Goal: Transaction & Acquisition: Purchase product/service

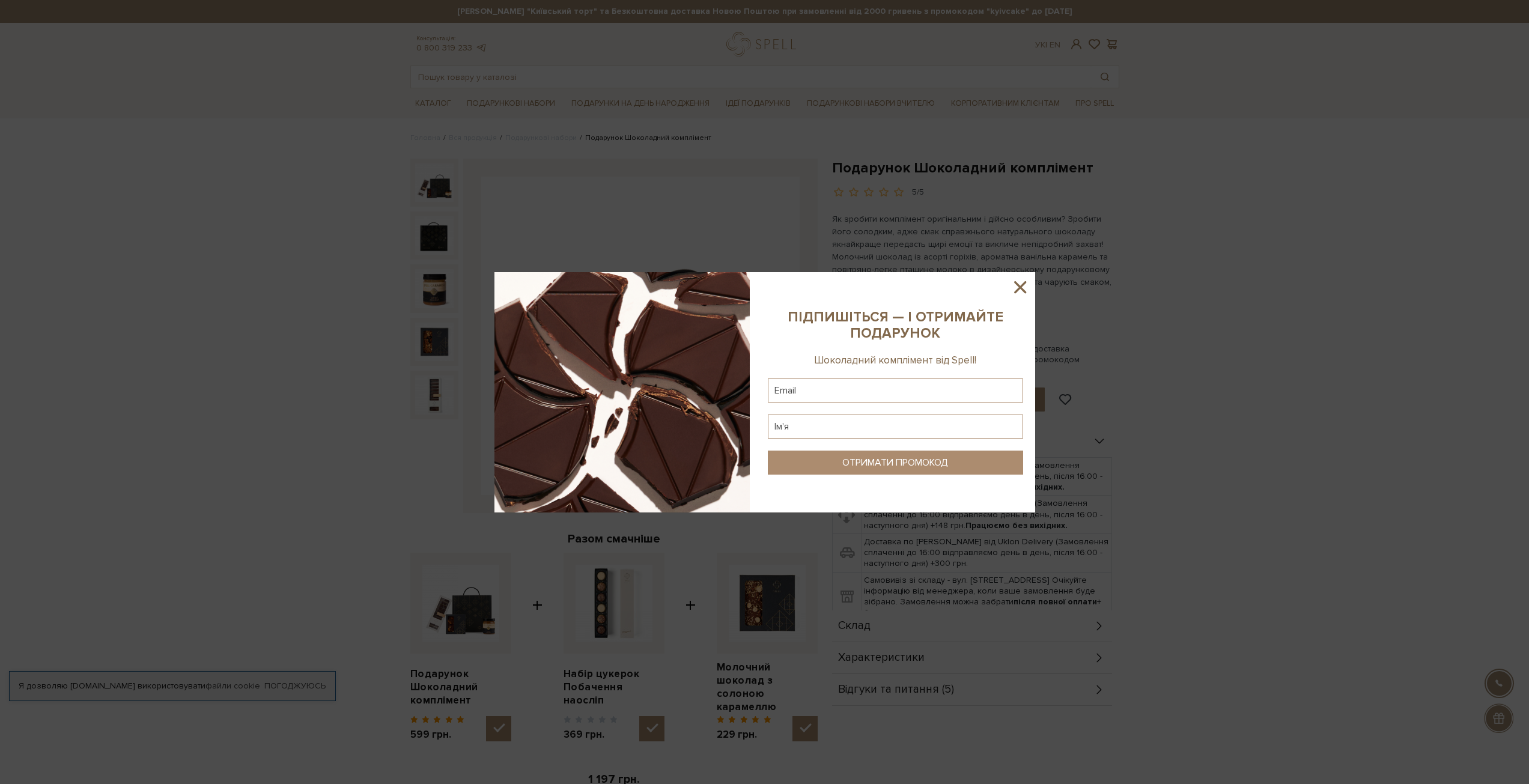
click at [1024, 290] on icon at bounding box center [1020, 287] width 21 height 21
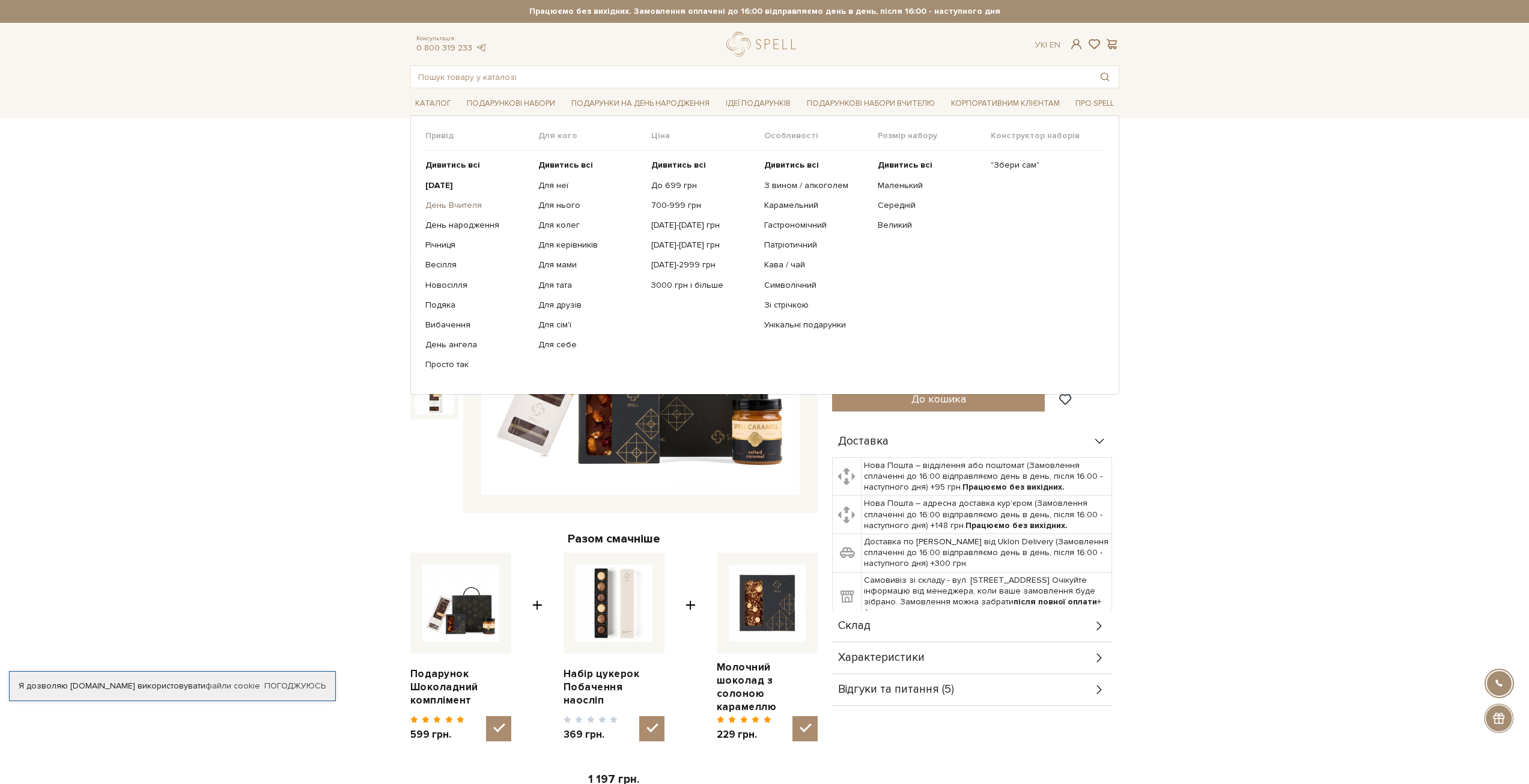
click at [438, 202] on link "День Вчителя" at bounding box center [477, 205] width 104 height 11
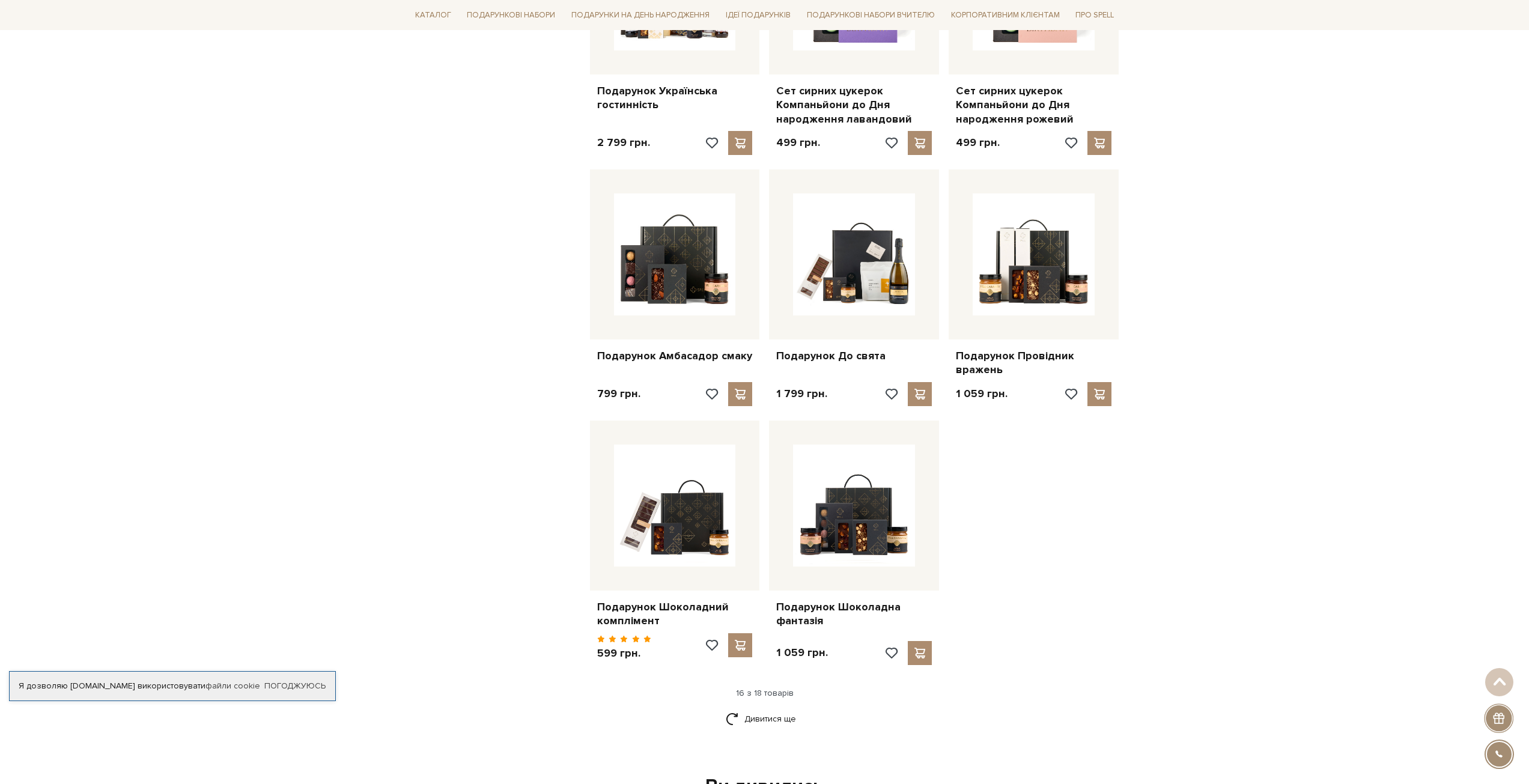
scroll to position [1141, 0]
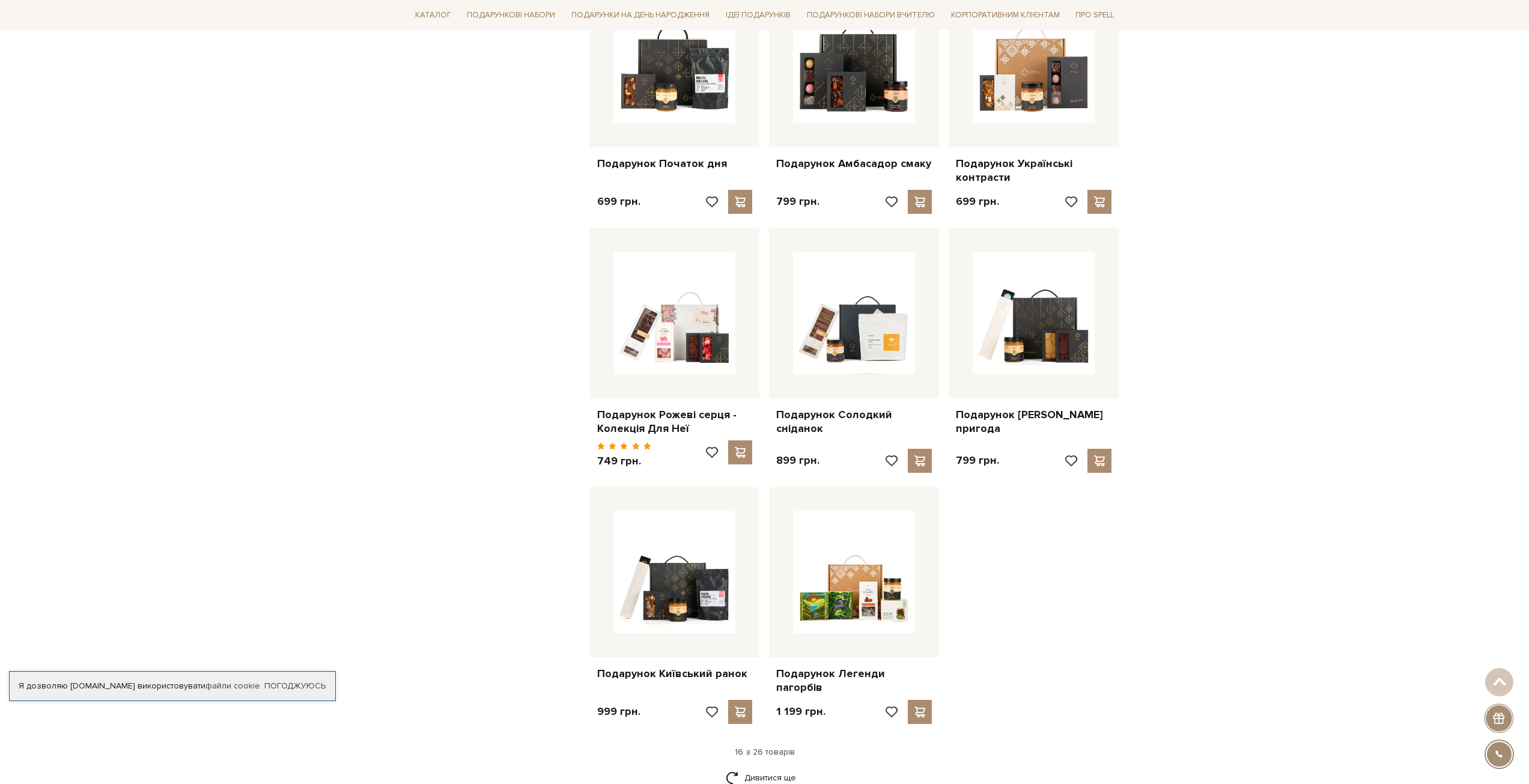
scroll to position [1081, 0]
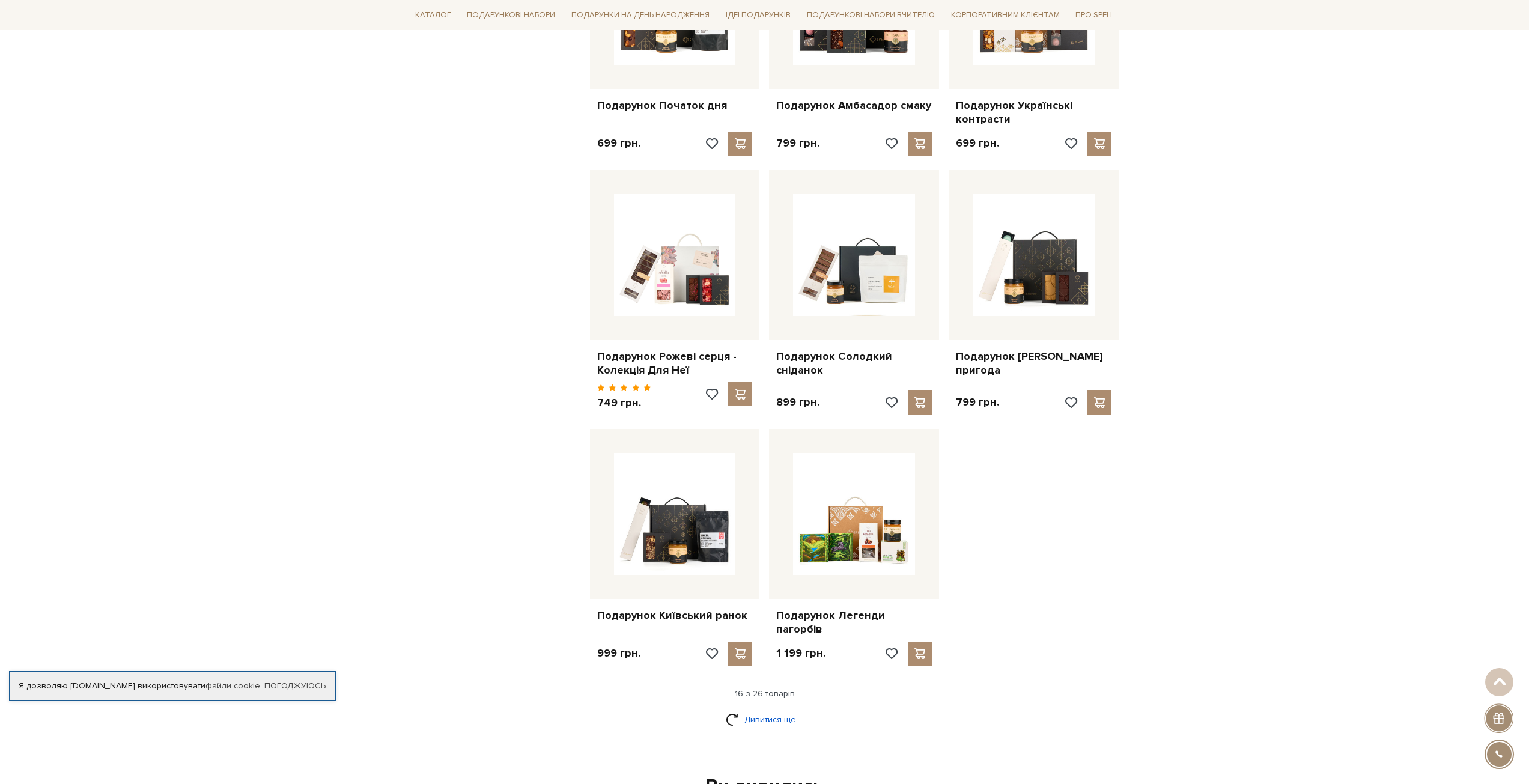
click at [764, 708] on link "Дивитися ще" at bounding box center [764, 719] width 78 height 21
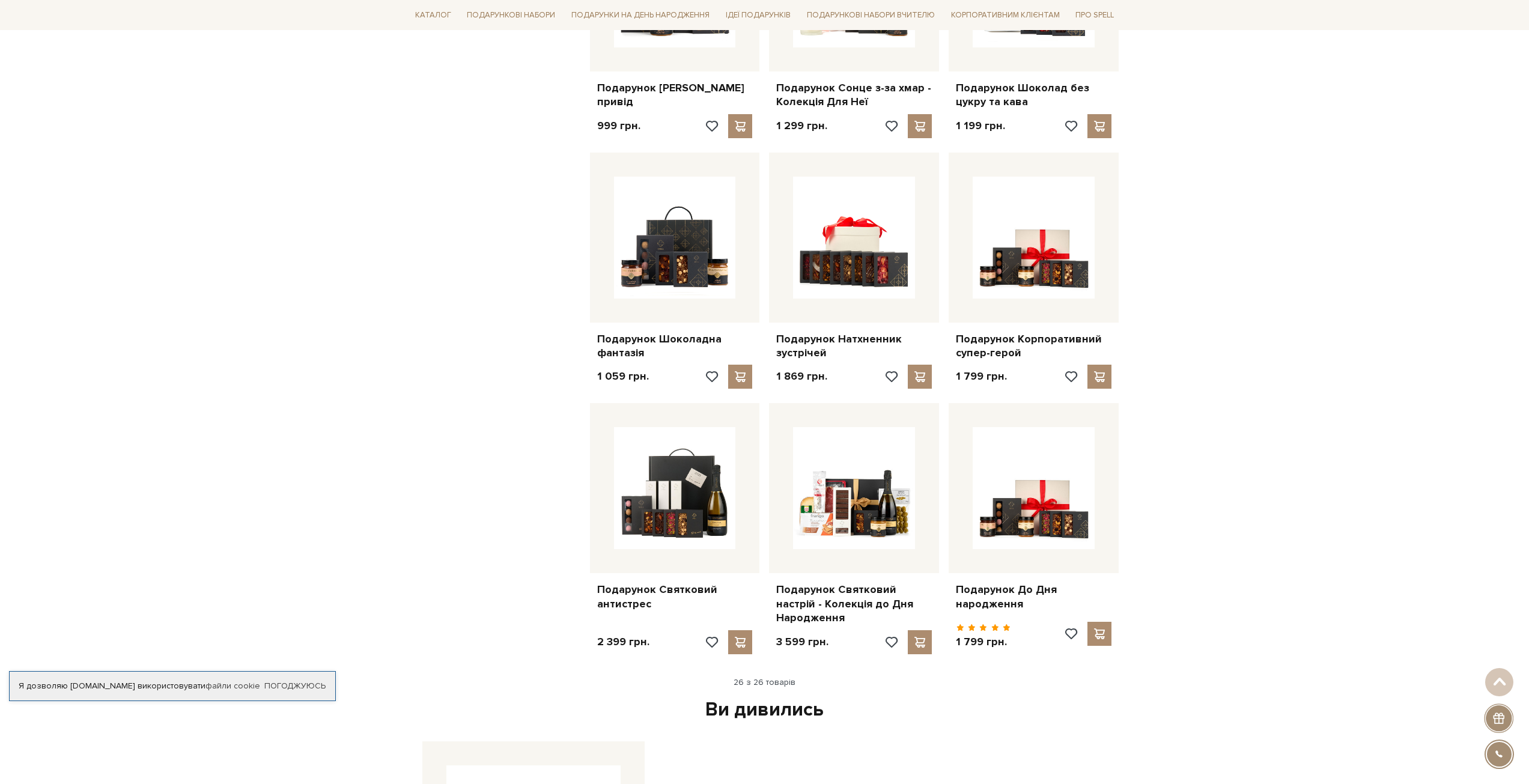
scroll to position [0, 0]
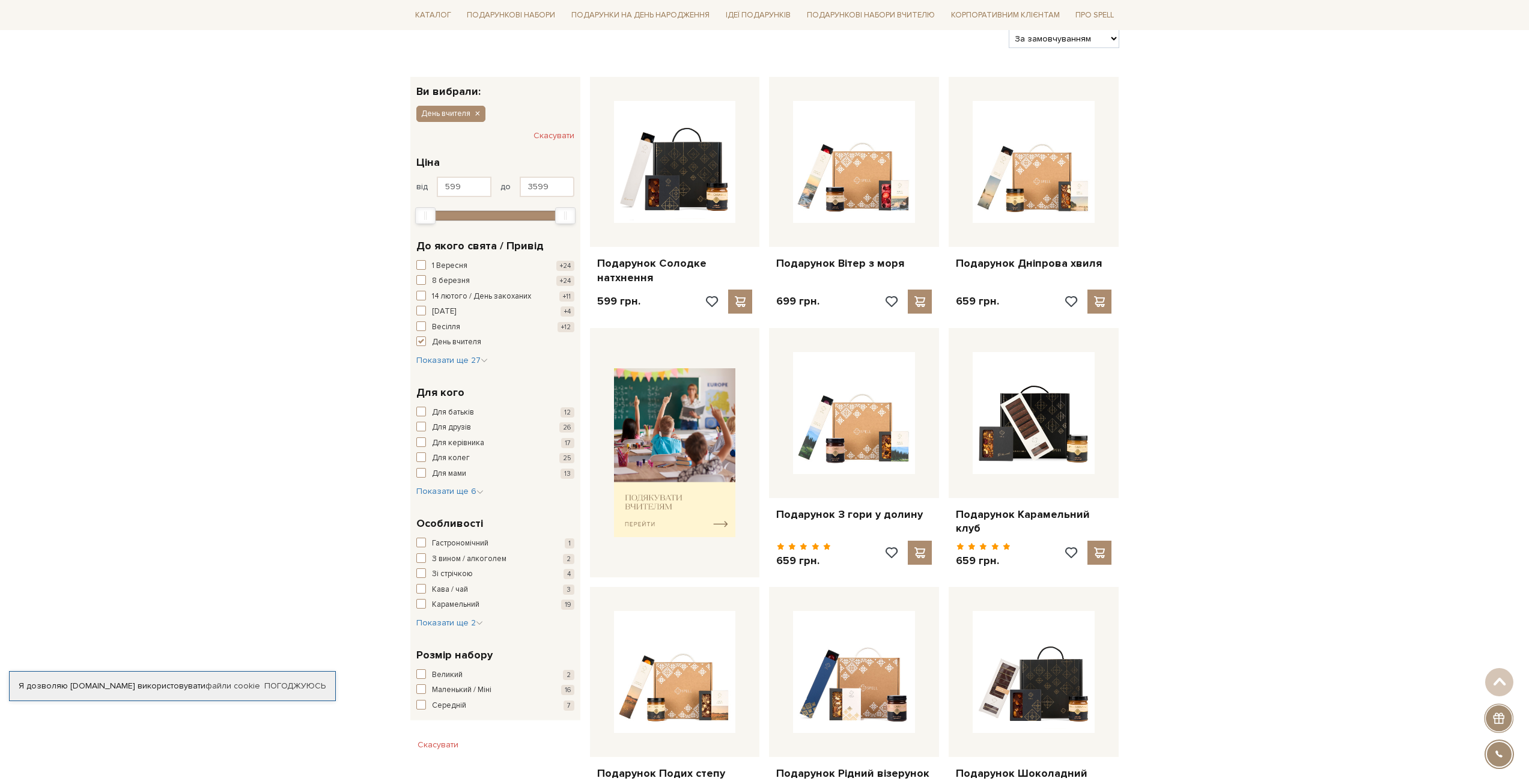
drag, startPoint x: 432, startPoint y: 513, endPoint x: 279, endPoint y: 274, distance: 283.8
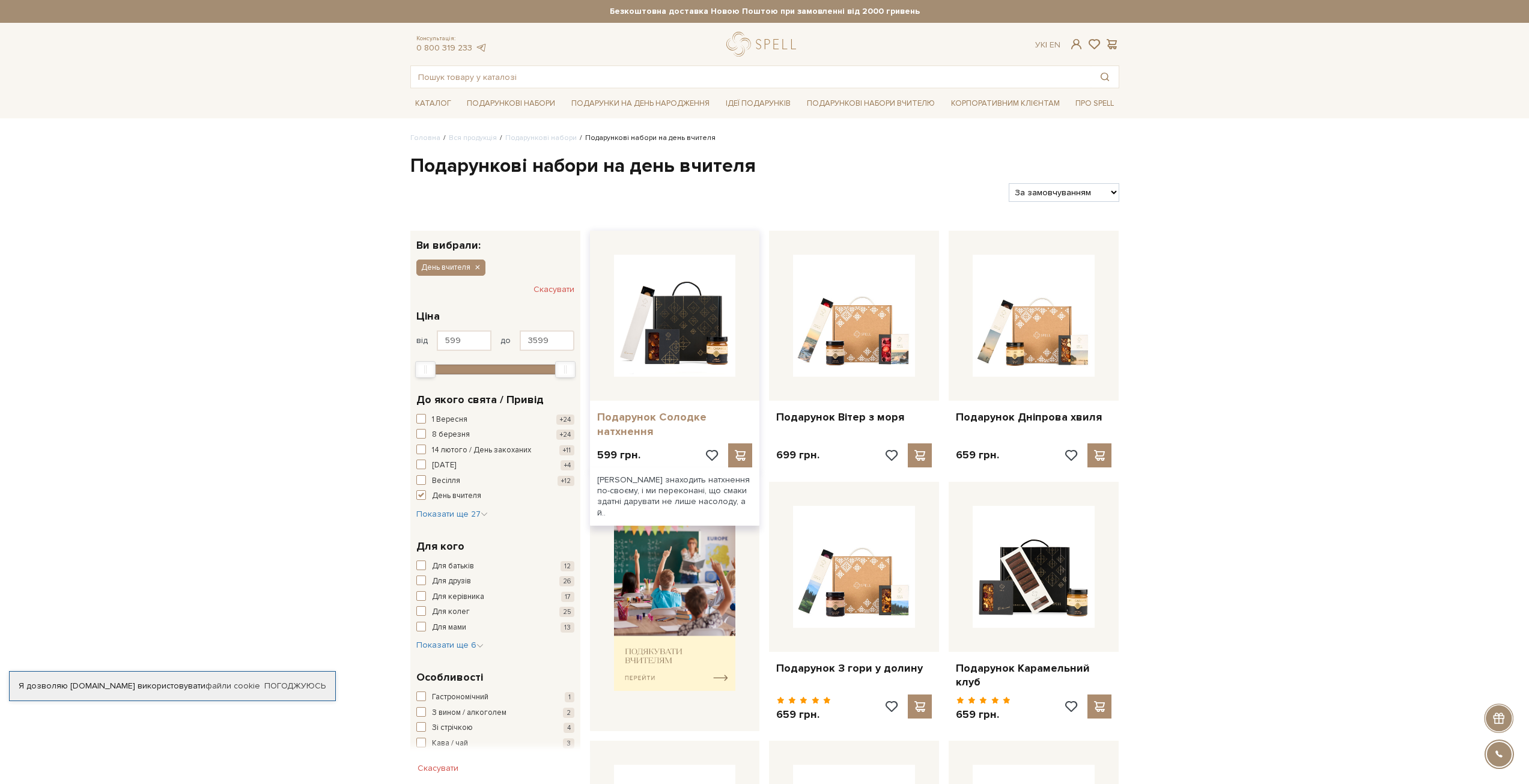
click at [647, 420] on link "Подарунок Солодке натхнення" at bounding box center [674, 424] width 156 height 28
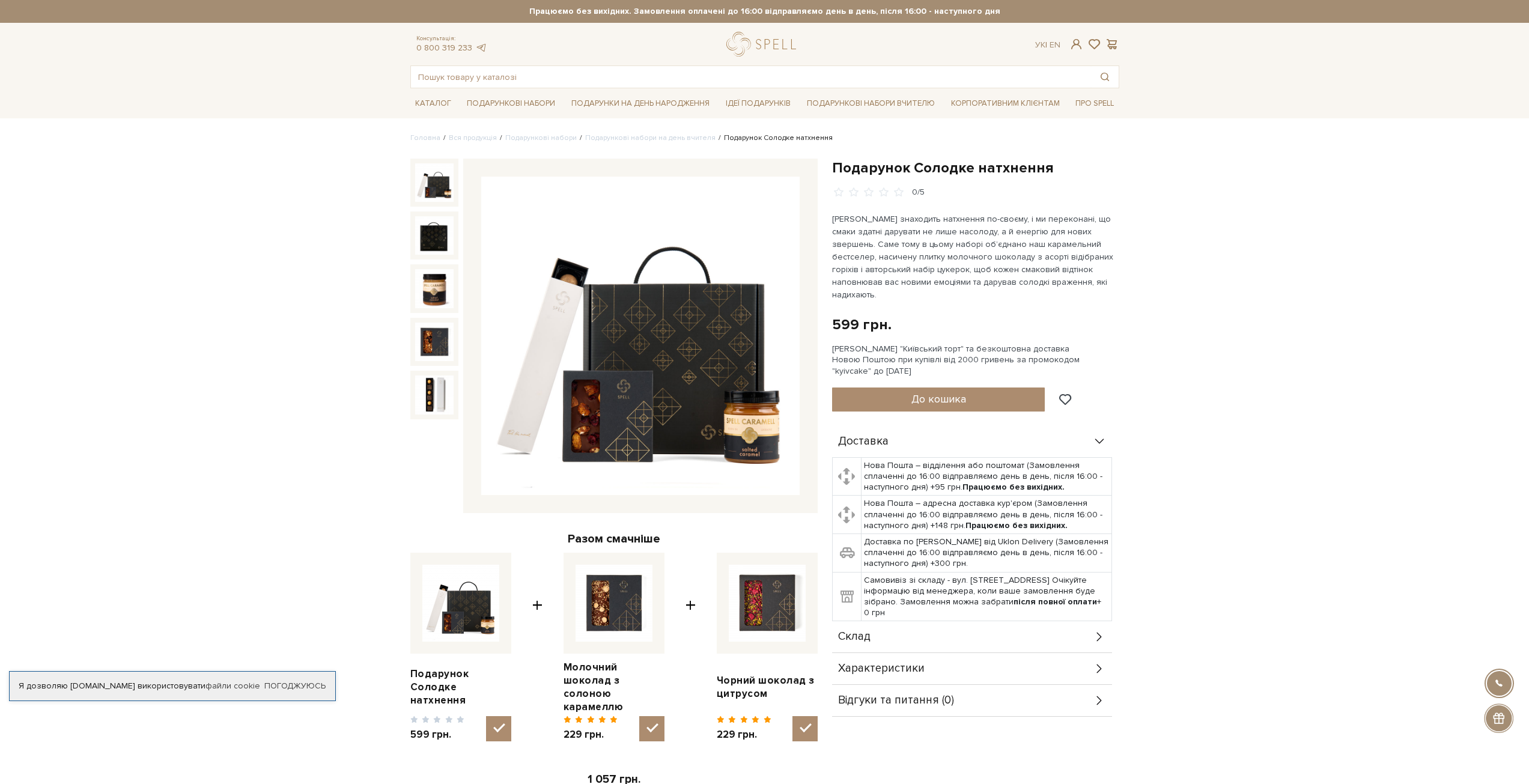
click at [626, 396] on img at bounding box center [641, 335] width 318 height 318
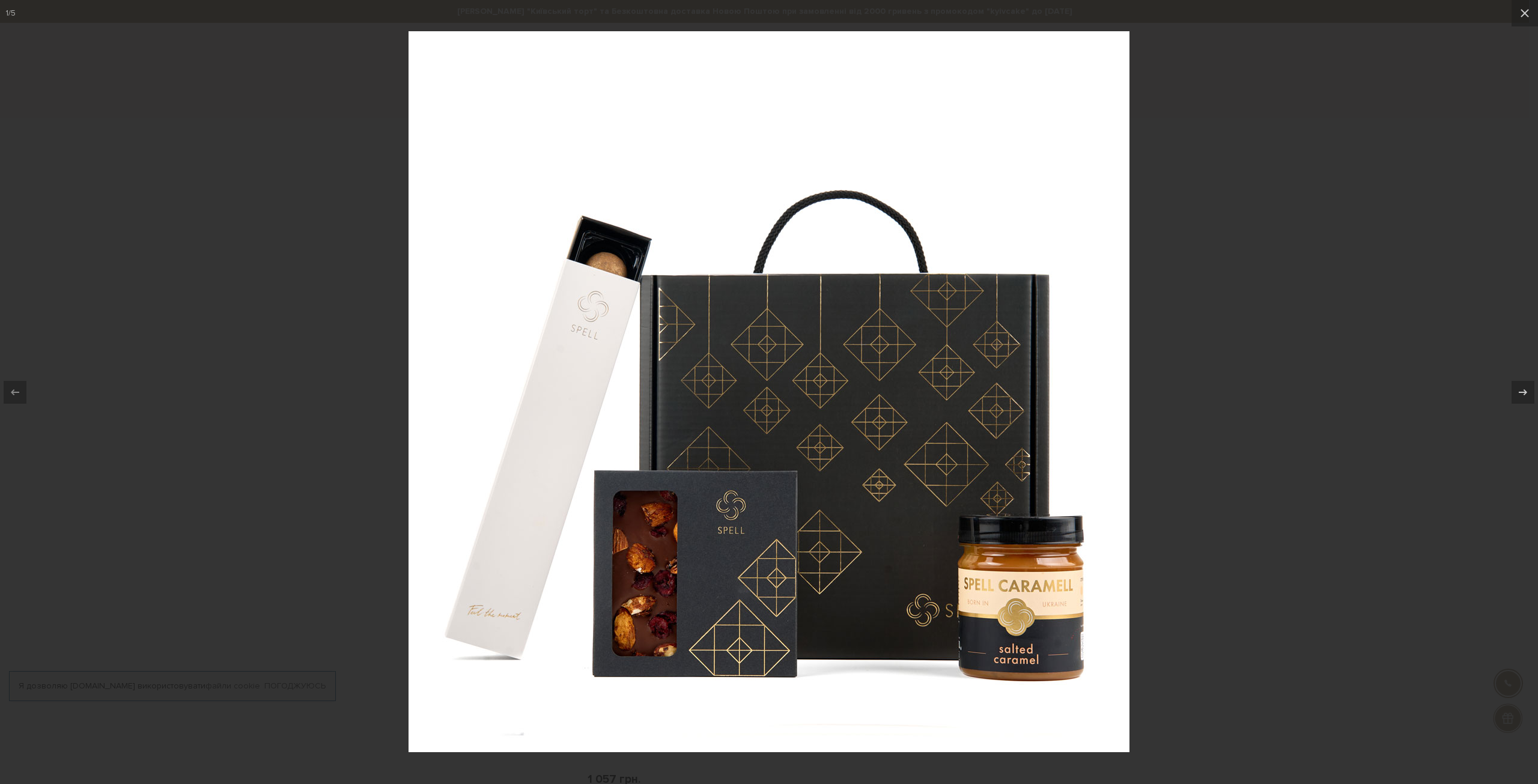
click at [305, 346] on div at bounding box center [769, 392] width 1538 height 784
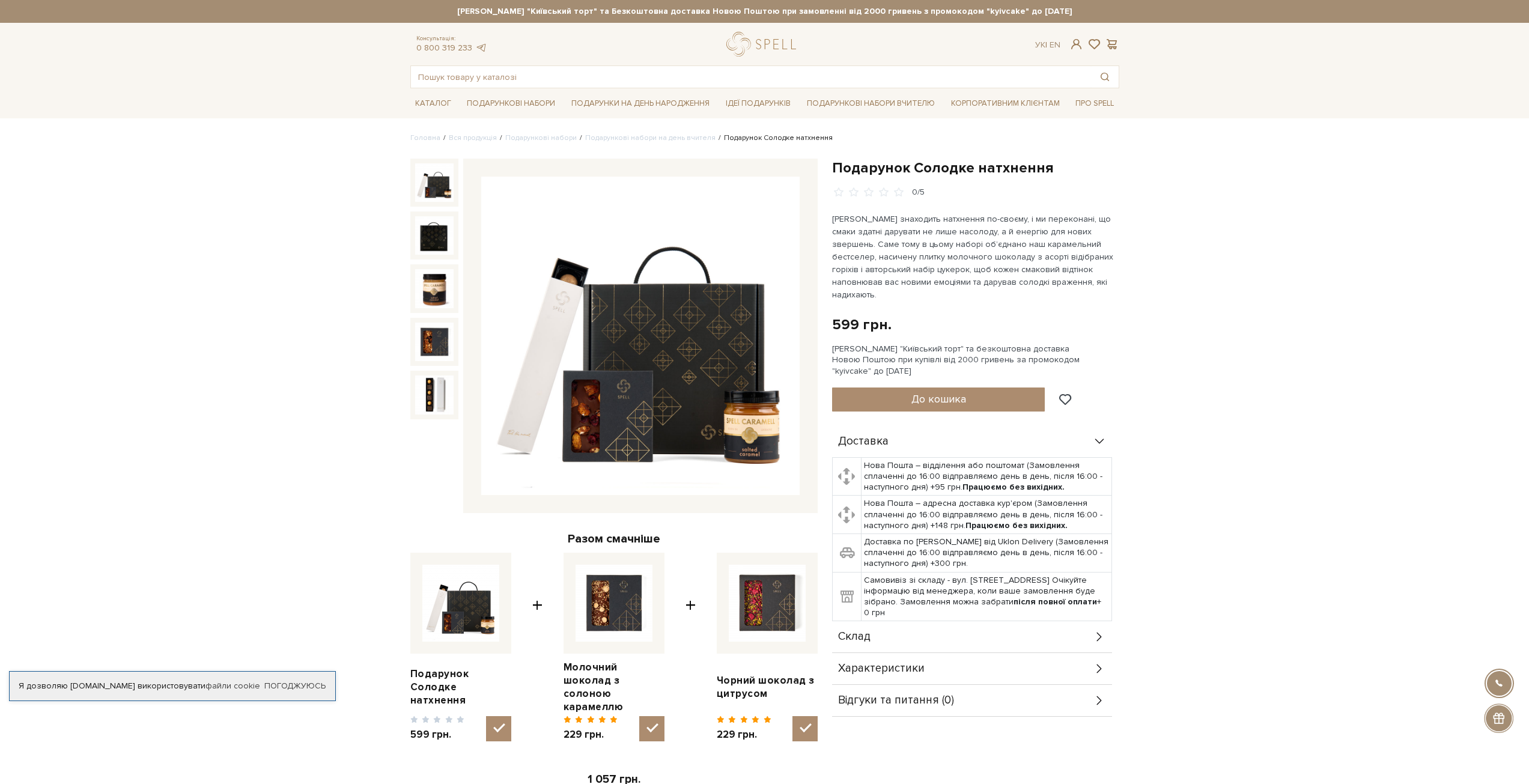
click at [436, 181] on img at bounding box center [434, 182] width 39 height 39
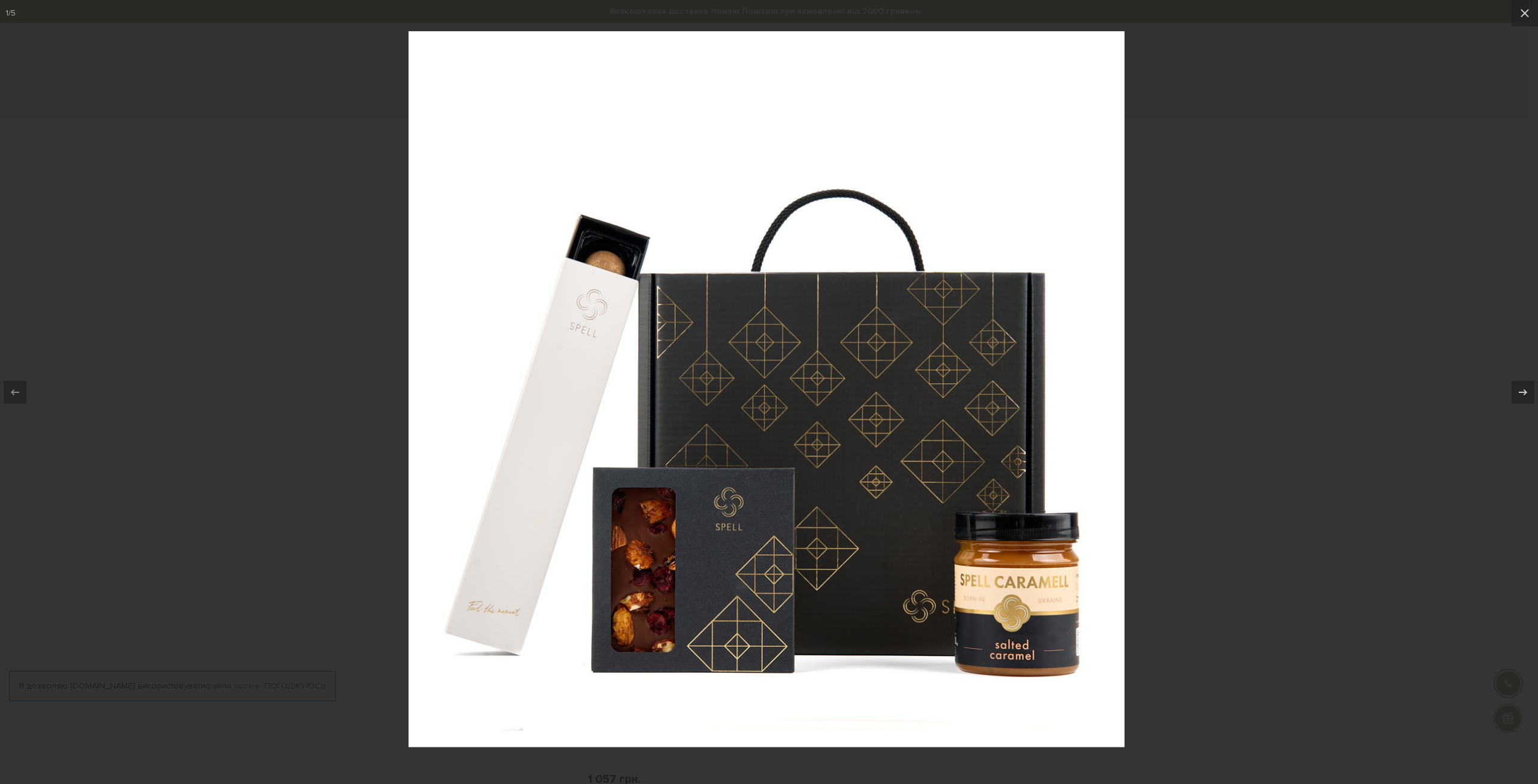
click at [299, 236] on div at bounding box center [769, 392] width 1538 height 784
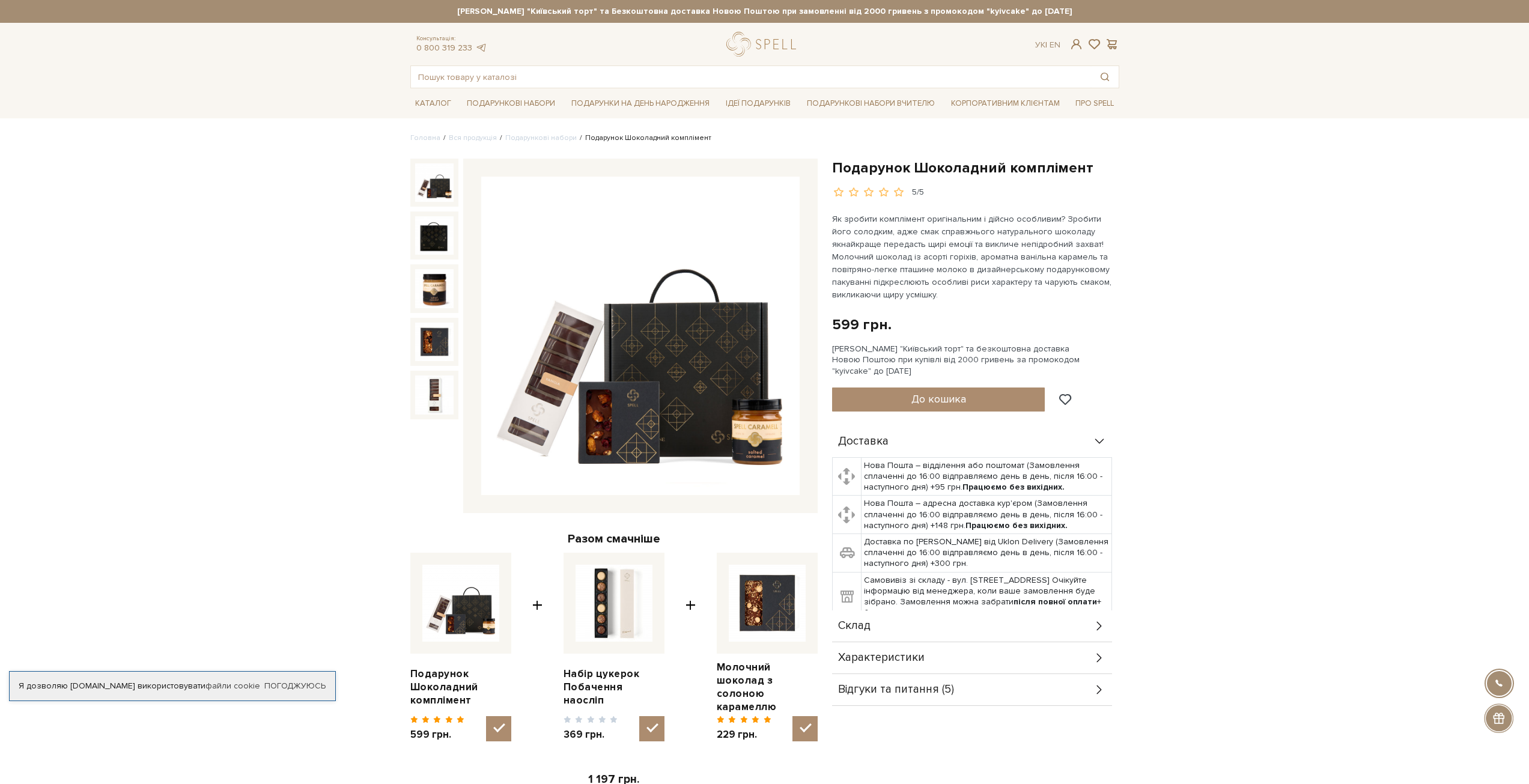
drag, startPoint x: 241, startPoint y: 226, endPoint x: 259, endPoint y: 219, distance: 19.3
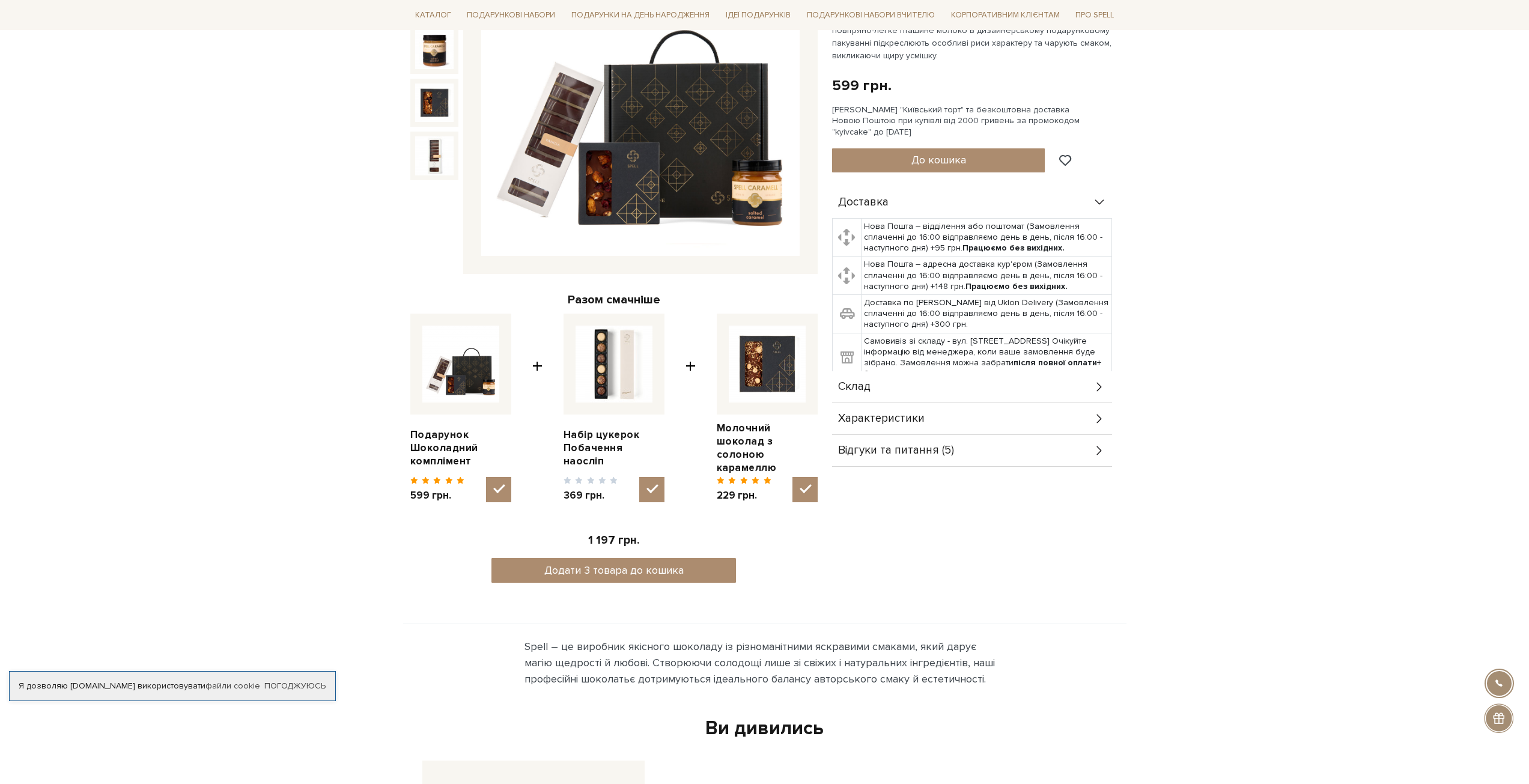
scroll to position [240, 0]
click at [912, 452] on span "Відгуки та питання (5)" at bounding box center [896, 449] width 116 height 11
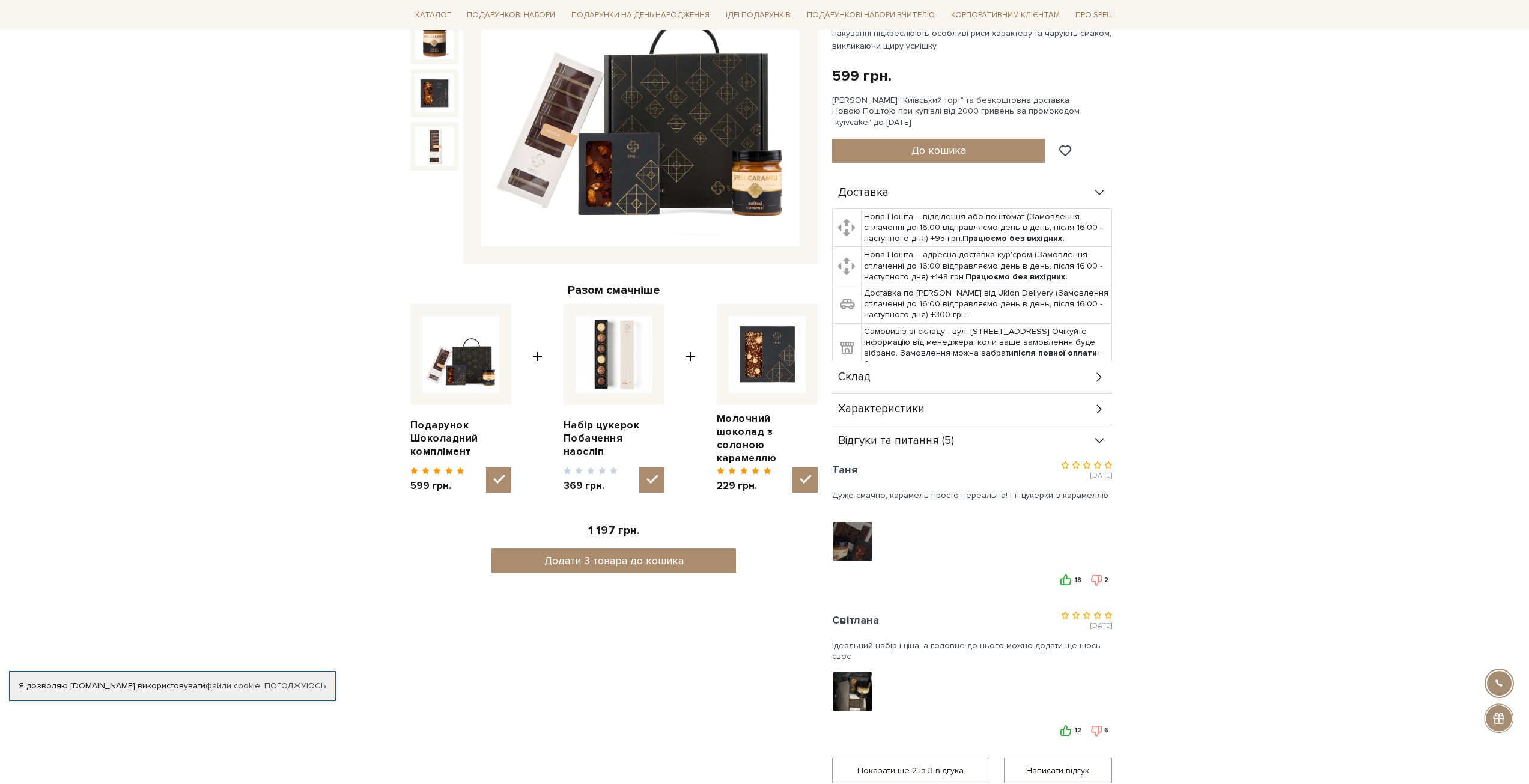
scroll to position [0, 0]
